Goal: Find contact information: Find contact information

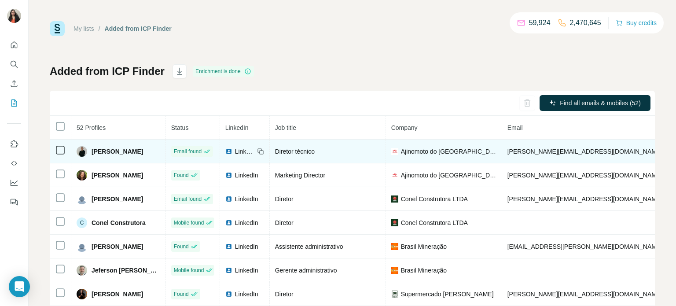
click at [308, 148] on span "Diretor técnico" at bounding box center [295, 151] width 40 height 7
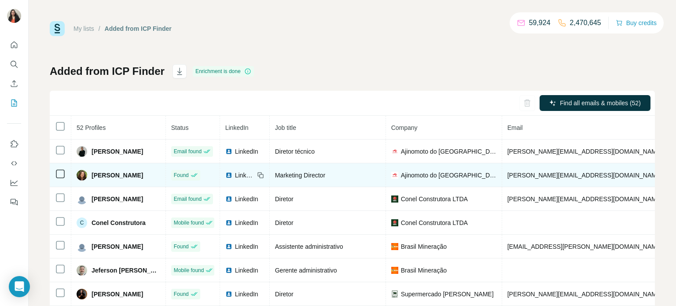
drag, startPoint x: 155, startPoint y: 178, endPoint x: 91, endPoint y: 174, distance: 64.8
click at [91, 174] on div "[PERSON_NAME]" at bounding box center [119, 175] width 84 height 11
copy span "[PERSON_NAME]"
drag, startPoint x: 341, startPoint y: 177, endPoint x: 276, endPoint y: 178, distance: 64.3
click at [275, 179] on div "Marketing Director" at bounding box center [327, 175] width 105 height 9
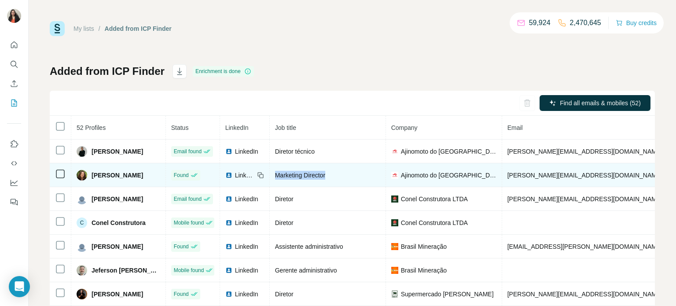
copy span "Marketing Director"
click at [260, 174] on icon at bounding box center [260, 175] width 7 height 7
drag, startPoint x: 621, startPoint y: 175, endPoint x: 504, endPoint y: 176, distance: 117.0
click at [504, 176] on td "[PERSON_NAME][EMAIL_ADDRESS][DOMAIN_NAME]" at bounding box center [610, 175] width 217 height 24
copy span "[PERSON_NAME][EMAIL_ADDRESS][DOMAIN_NAME]"
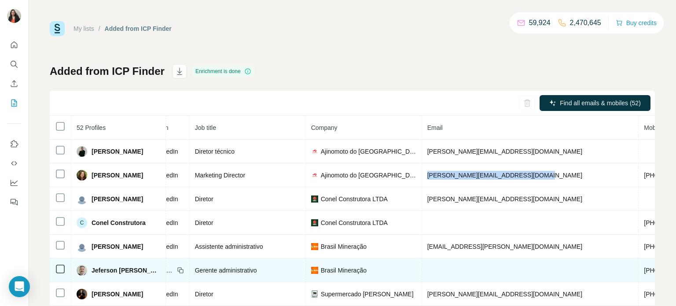
scroll to position [0, 88]
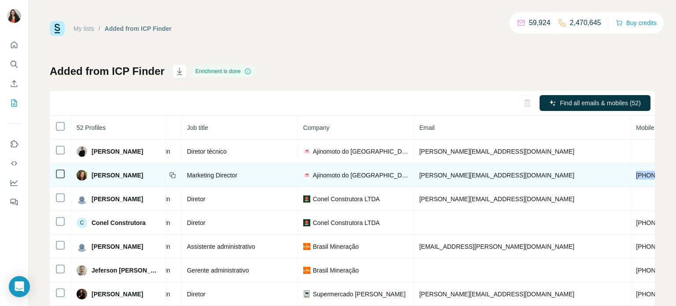
drag, startPoint x: 601, startPoint y: 174, endPoint x: 545, endPoint y: 183, distance: 56.2
click at [630, 175] on td "[PHONE_NUMBER]" at bounding box center [663, 175] width 66 height 24
copy span "[PHONE_NUMBER]"
